Goal: Task Accomplishment & Management: Use online tool/utility

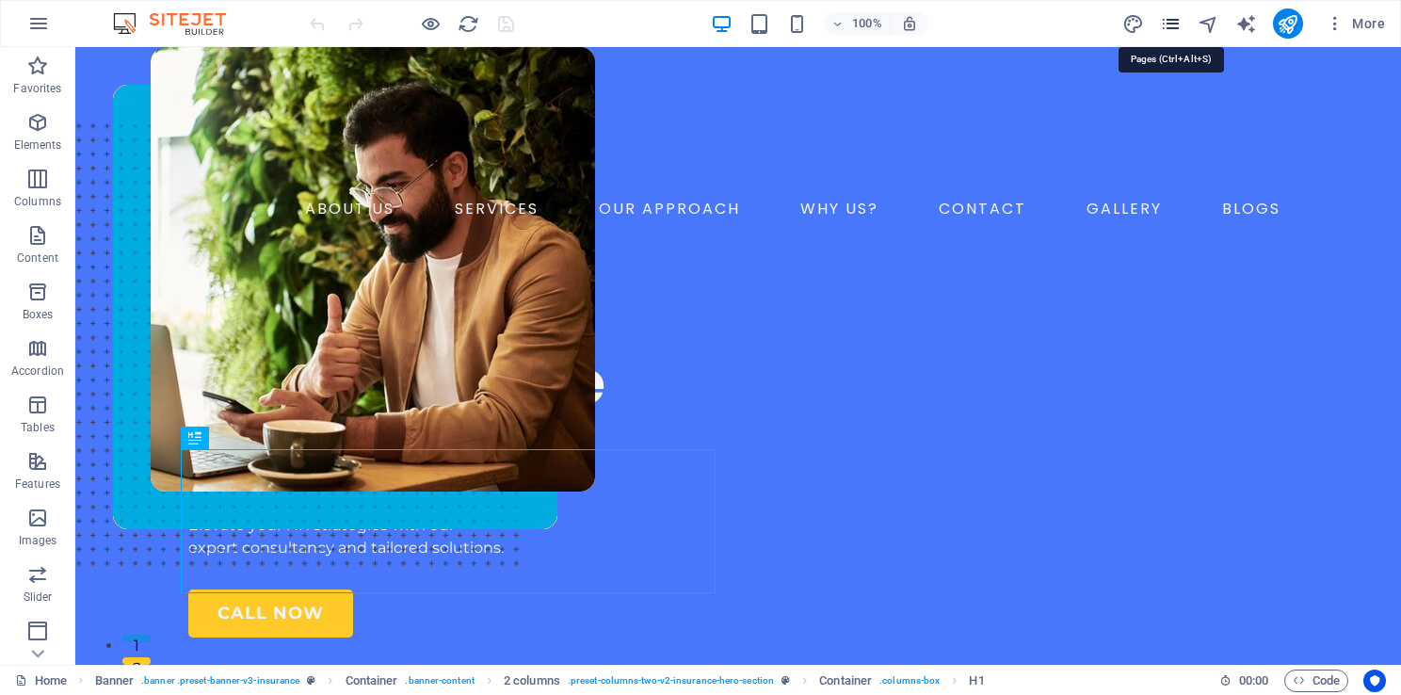
click at [1175, 23] on icon "pages" at bounding box center [1171, 24] width 22 height 22
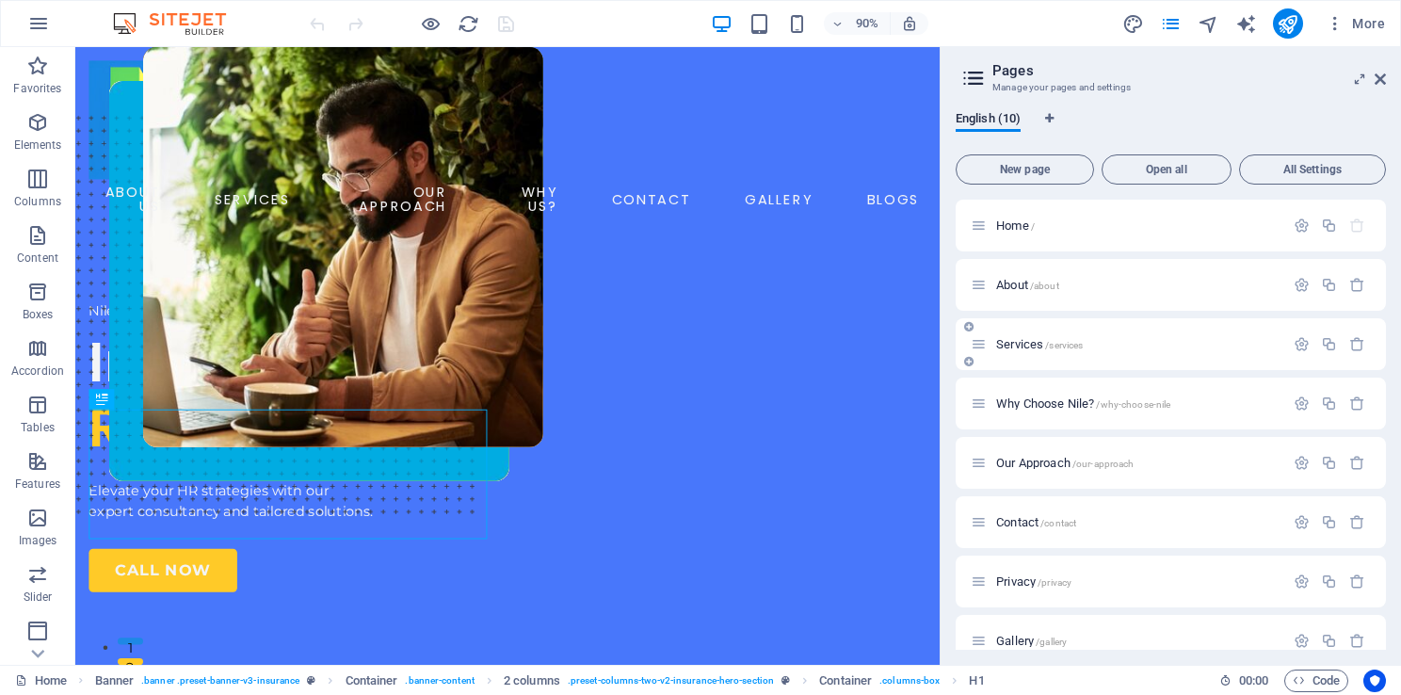
click at [1025, 340] on span "Services /services" at bounding box center [1039, 344] width 87 height 14
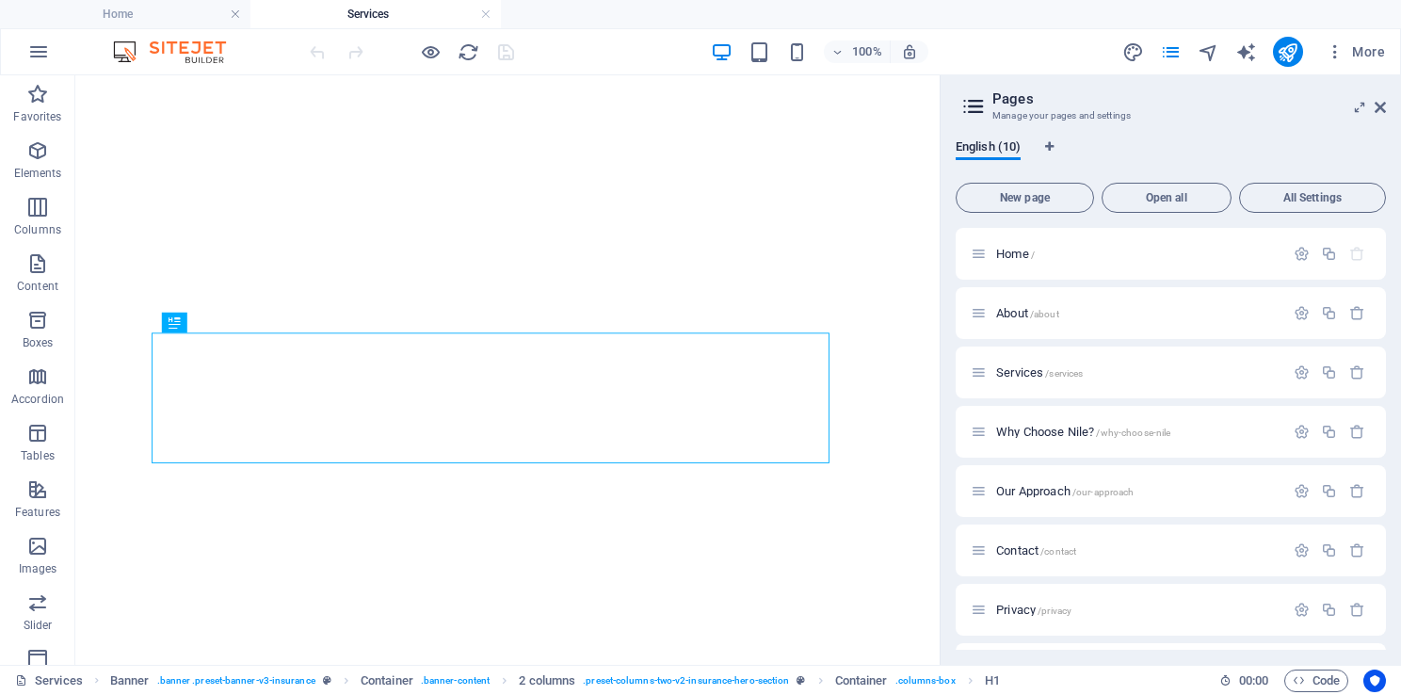
click at [1384, 61] on button "More" at bounding box center [1355, 52] width 74 height 30
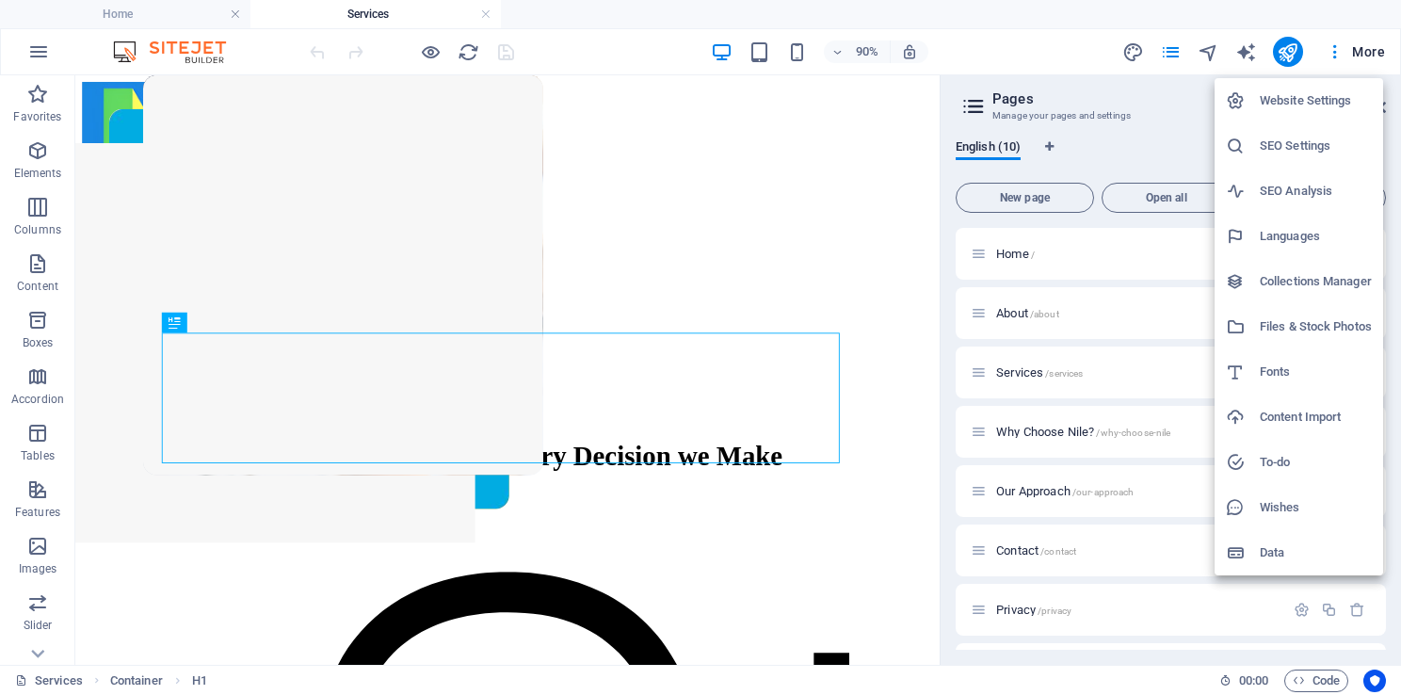
click at [1242, 7] on div at bounding box center [700, 347] width 1401 height 695
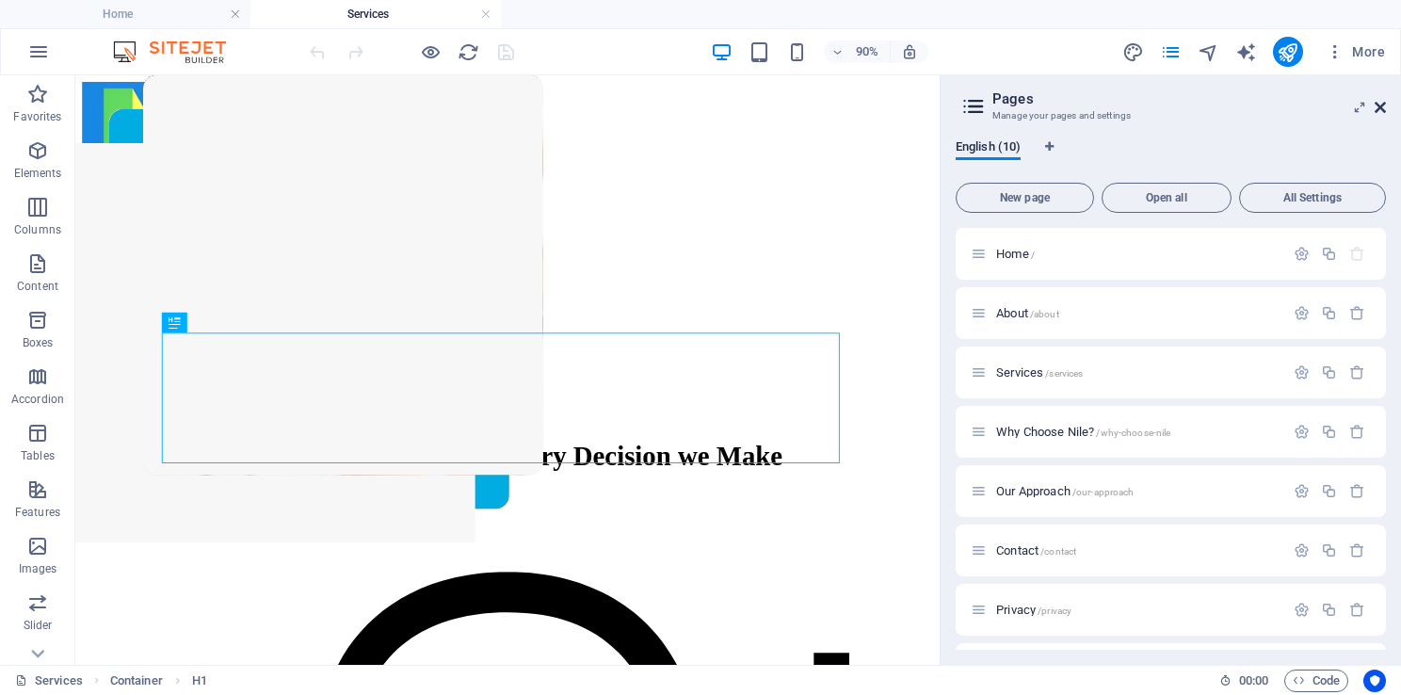
click at [1382, 107] on icon at bounding box center [1380, 107] width 11 height 15
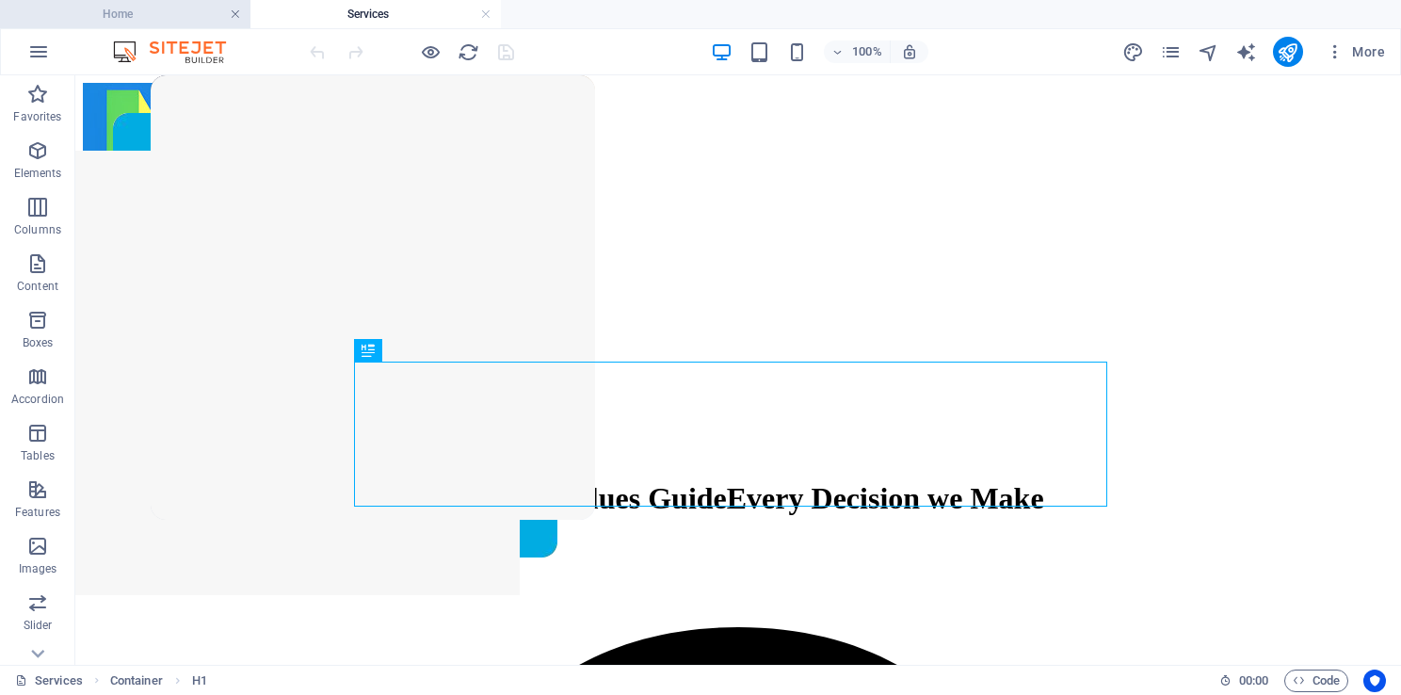
click at [234, 17] on link at bounding box center [235, 15] width 11 height 18
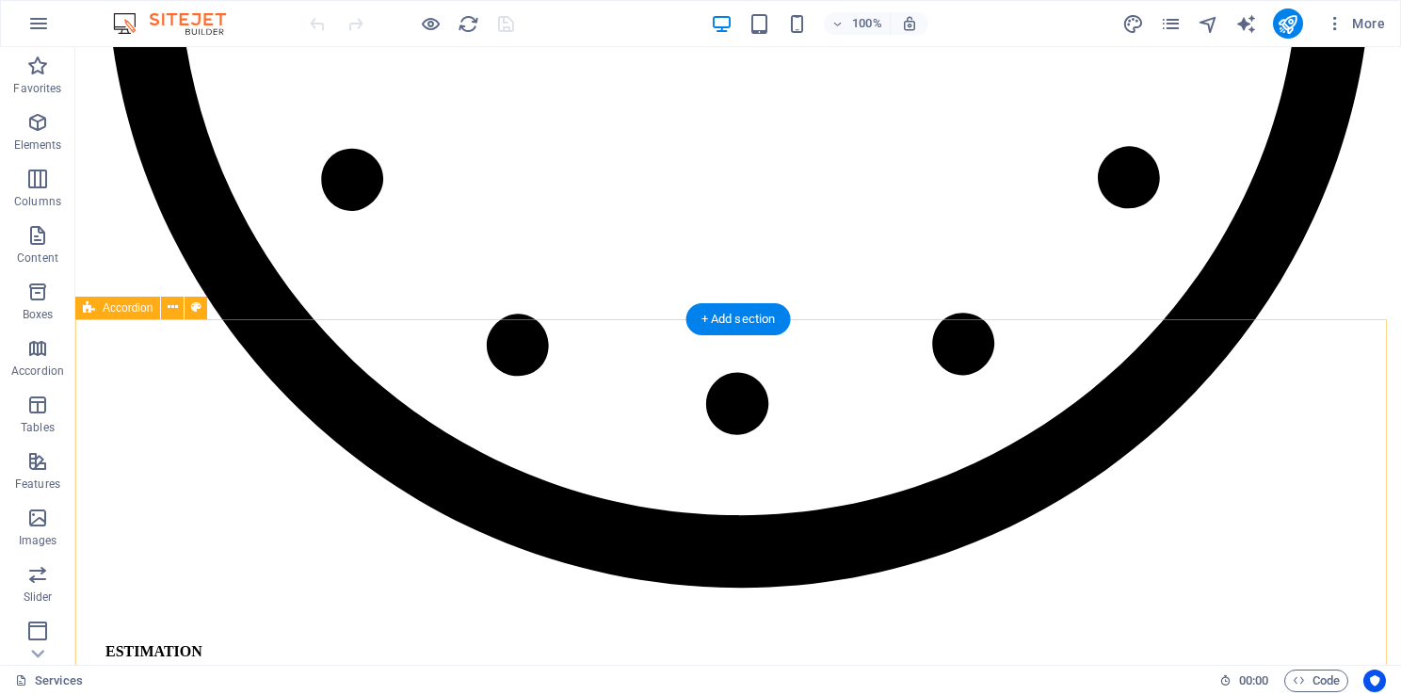
scroll to position [2444, 0]
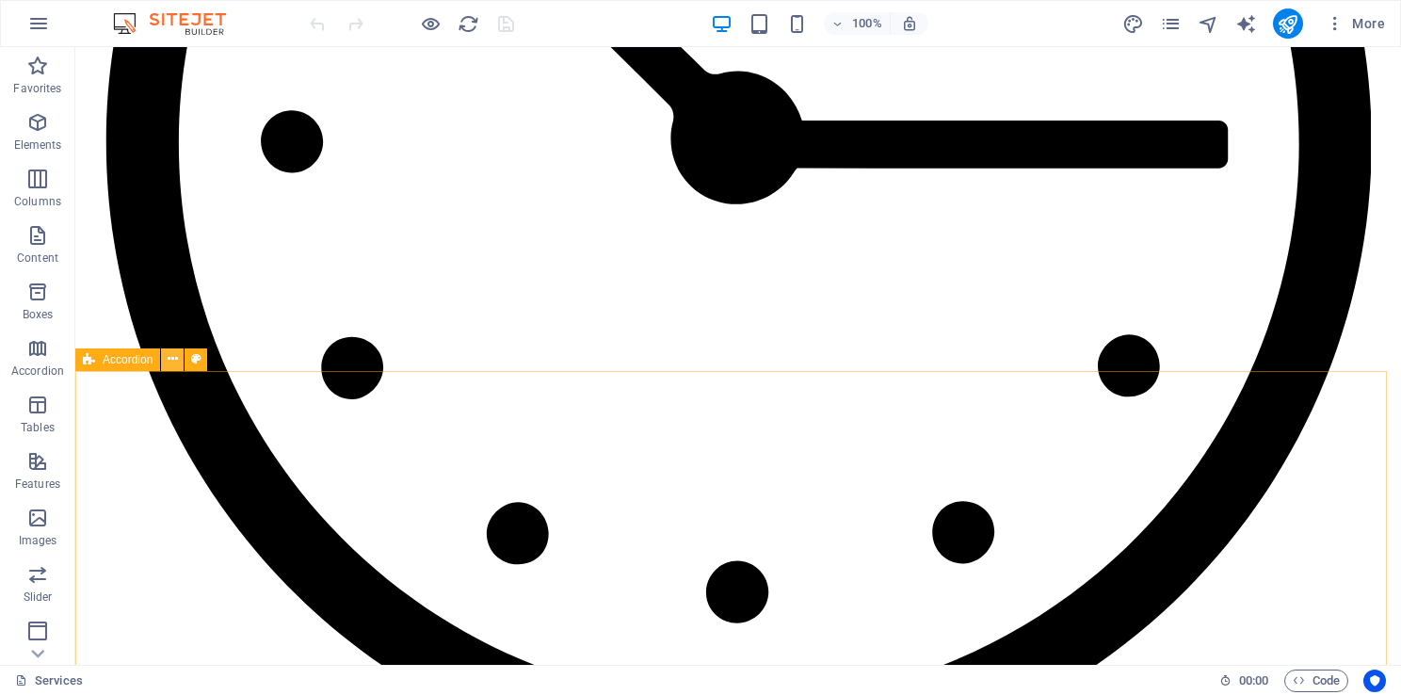
click at [170, 363] on icon at bounding box center [173, 359] width 10 height 20
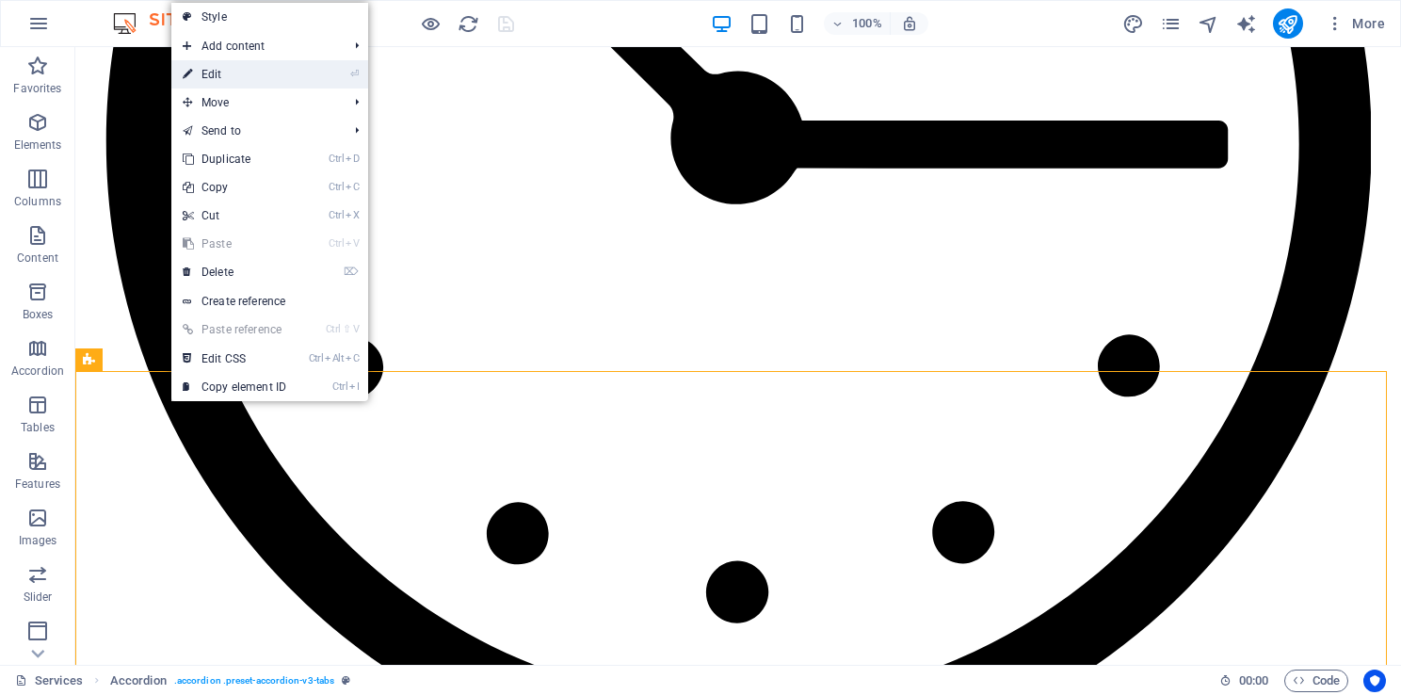
click at [244, 73] on link "⏎ Edit" at bounding box center [234, 74] width 126 height 28
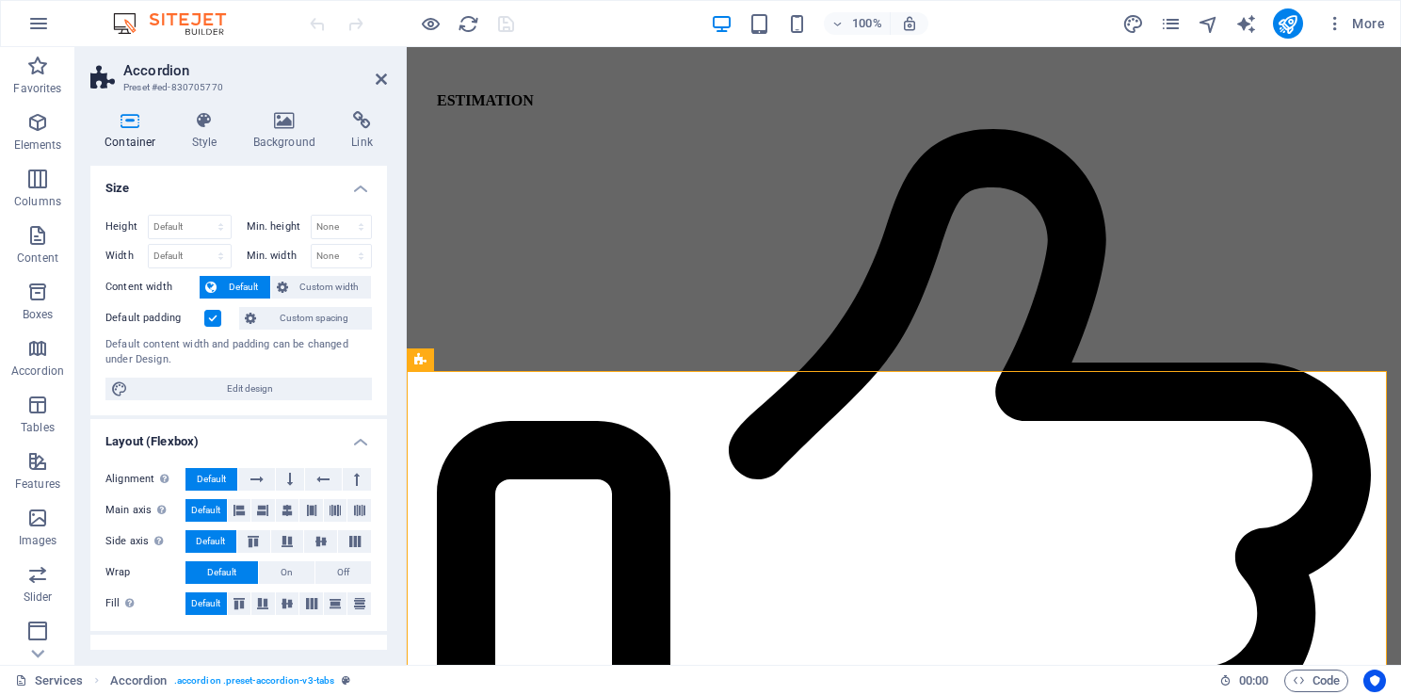
click at [353, 437] on h4 "Layout (Flexbox)" at bounding box center [238, 436] width 297 height 34
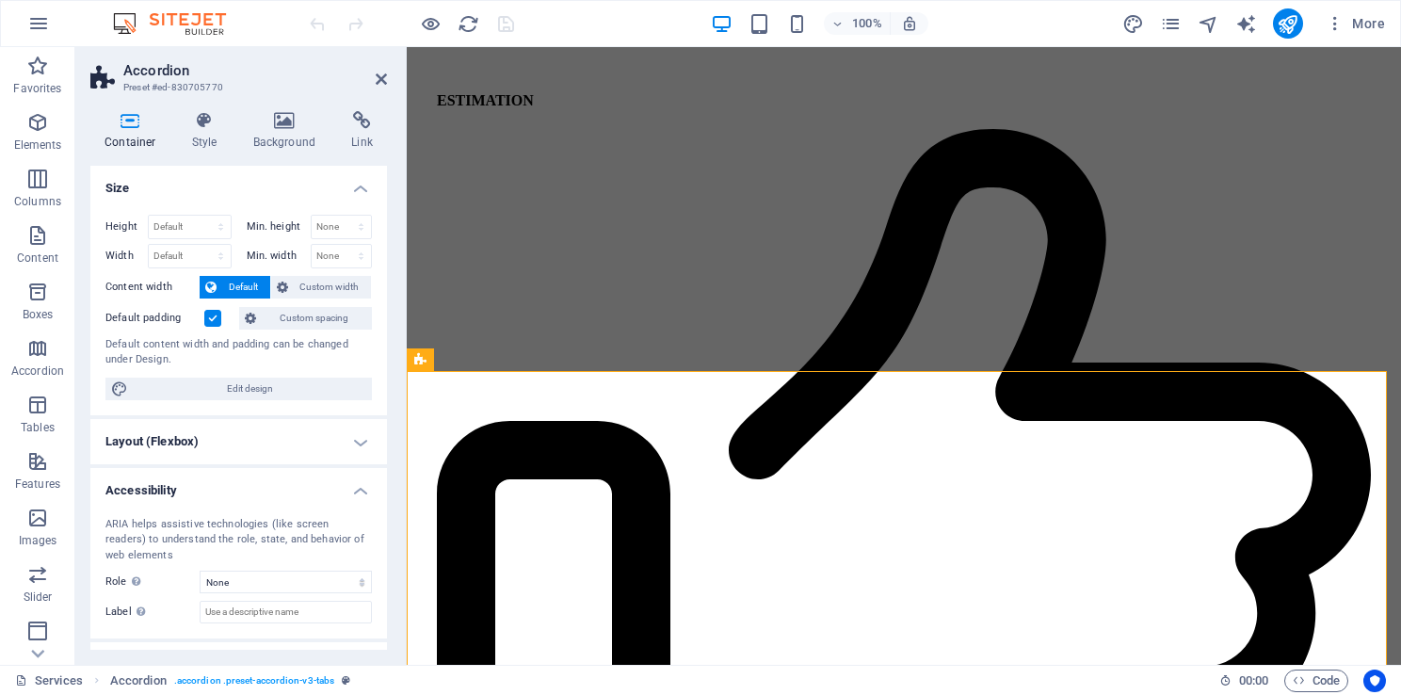
click at [354, 488] on h4 "Accessibility" at bounding box center [238, 485] width 297 height 34
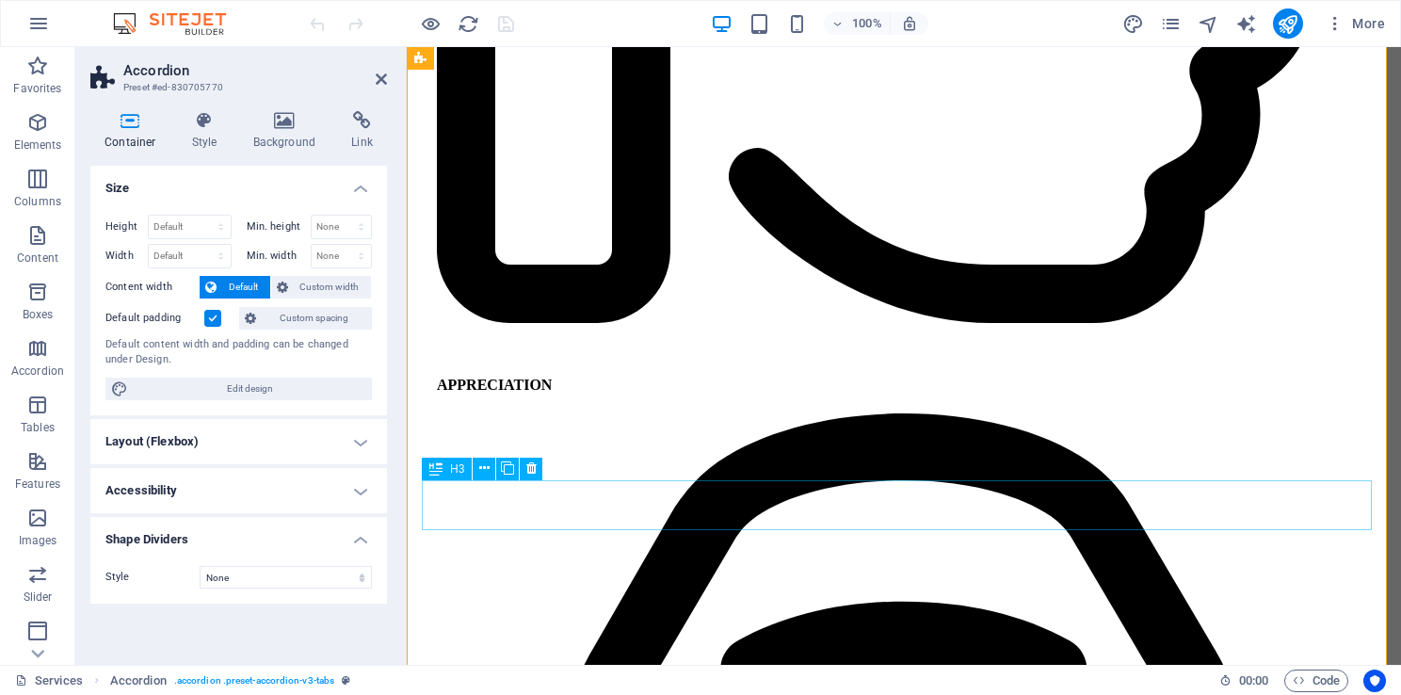
scroll to position [3146, 0]
